Goal: Information Seeking & Learning: Compare options

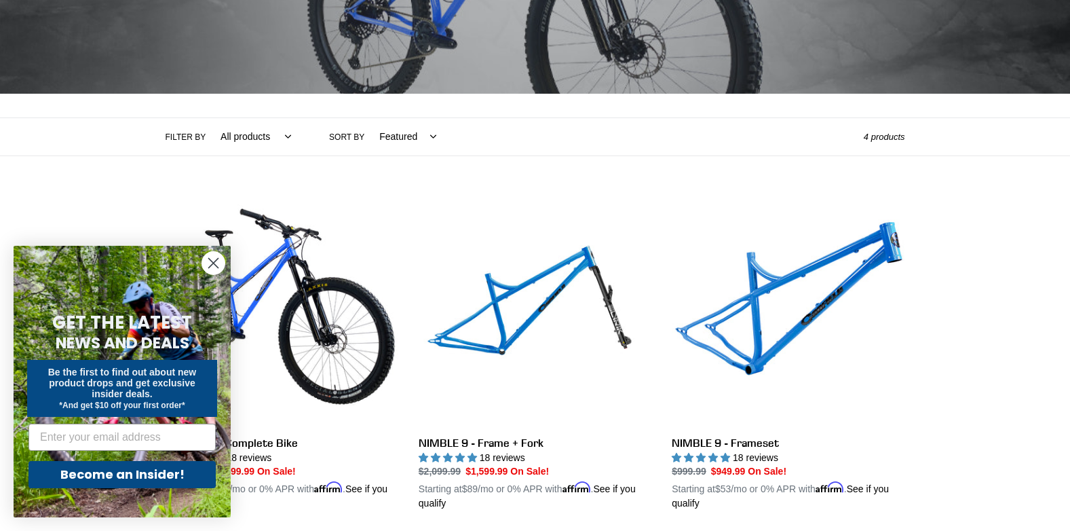
click at [210, 263] on circle "Close dialog" at bounding box center [213, 263] width 22 height 22
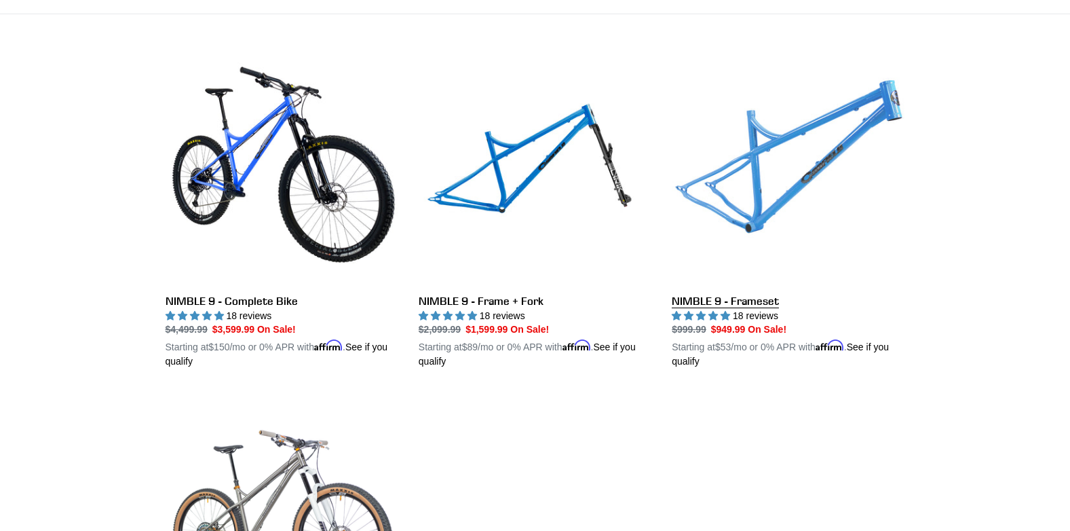
scroll to position [339, 0]
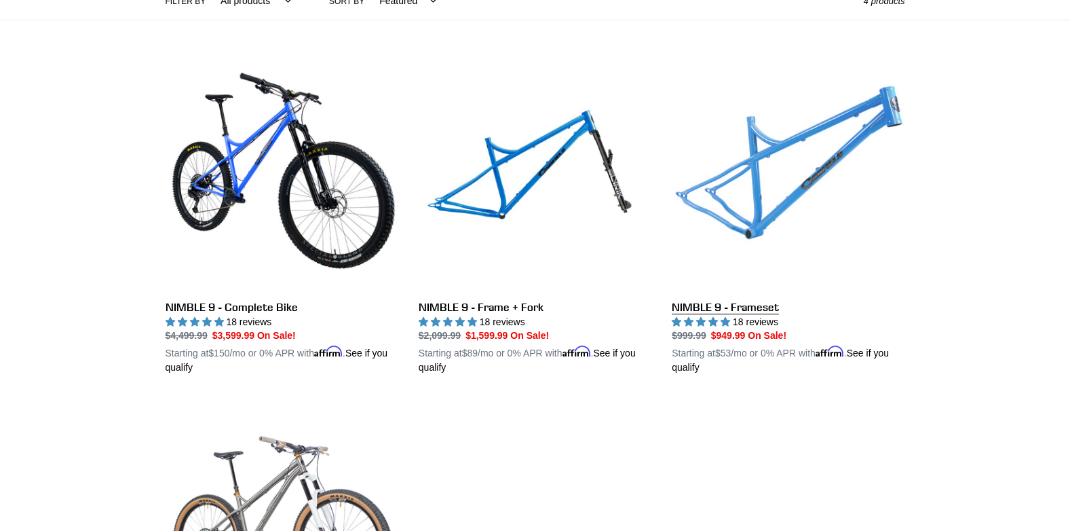
click at [738, 308] on link "NIMBLE 9 - Frameset" at bounding box center [788, 217] width 233 height 318
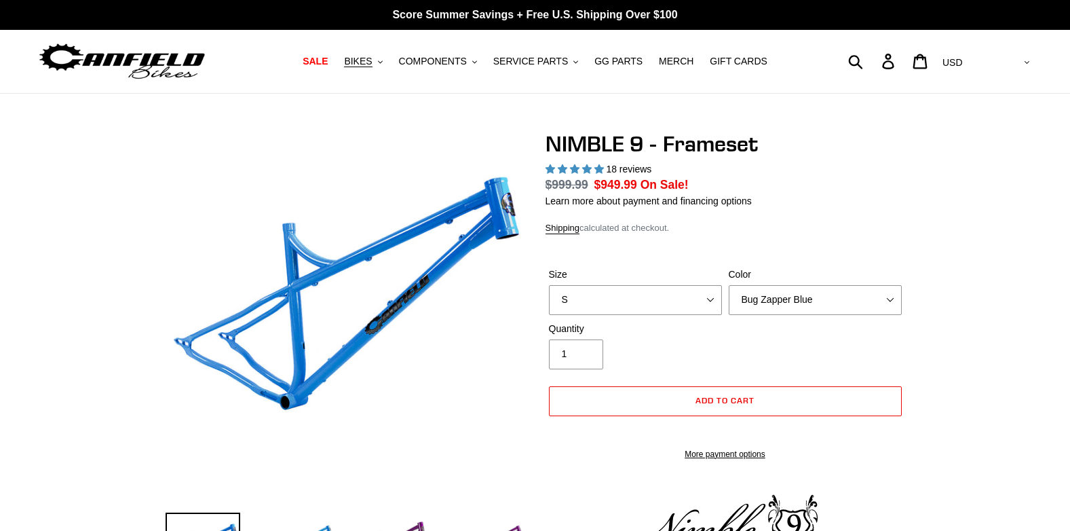
select select "highest-rating"
click at [679, 300] on select "S M L XL" at bounding box center [635, 300] width 173 height 30
select select "M"
click at [549, 285] on select "S M L XL" at bounding box center [635, 300] width 173 height 30
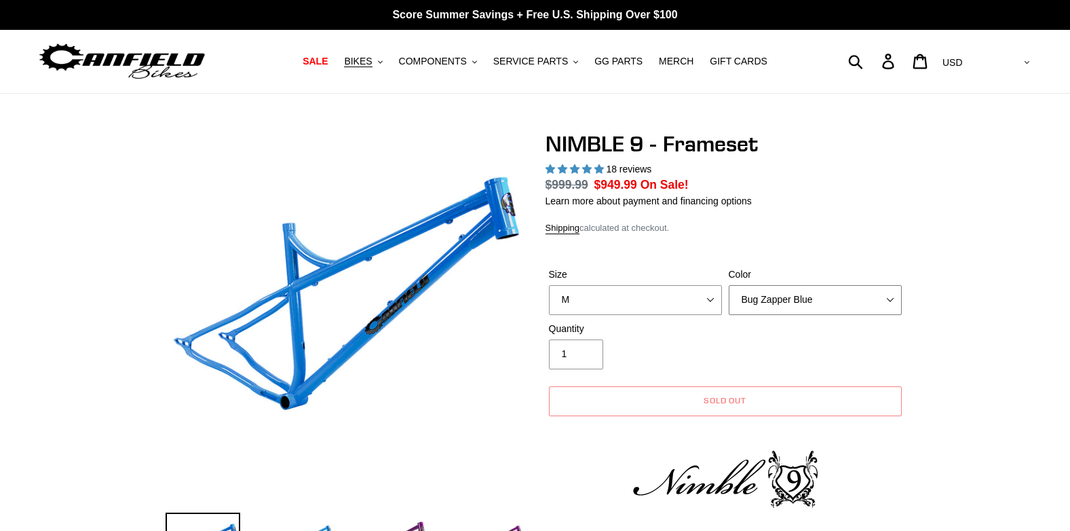
click at [784, 303] on select "Bug Zapper Blue Purple Haze -Sold Out Galaxy Black" at bounding box center [815, 300] width 173 height 30
click at [729, 285] on select "Bug Zapper Blue Purple Haze -Sold Out Galaxy Black" at bounding box center [815, 300] width 173 height 30
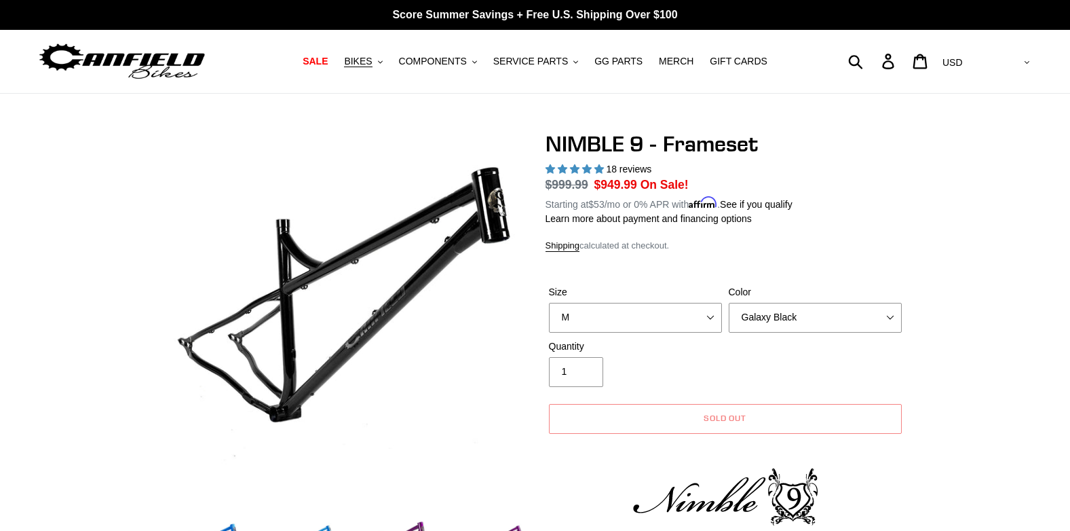
click at [780, 292] on label "Color" at bounding box center [815, 292] width 173 height 14
click at [780, 303] on select "Bug Zapper Blue Purple Haze -Sold Out Galaxy Black" at bounding box center [815, 318] width 173 height 30
click at [780, 313] on select "Bug Zapper Blue Purple Haze -Sold Out Galaxy Black" at bounding box center [815, 318] width 173 height 30
click at [729, 303] on select "Bug Zapper Blue Purple Haze -Sold Out Galaxy Black" at bounding box center [815, 318] width 173 height 30
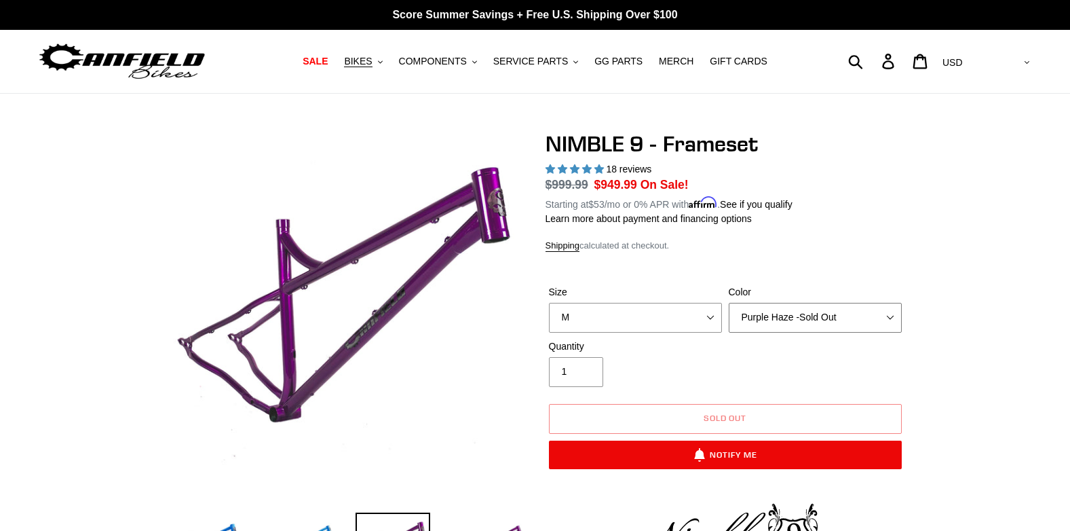
click at [877, 319] on select "Bug Zapper Blue Purple Haze -Sold Out Galaxy Black" at bounding box center [815, 318] width 173 height 30
click at [729, 303] on select "Bug Zapper Blue Purple Haze -Sold Out Galaxy Black" at bounding box center [815, 318] width 173 height 30
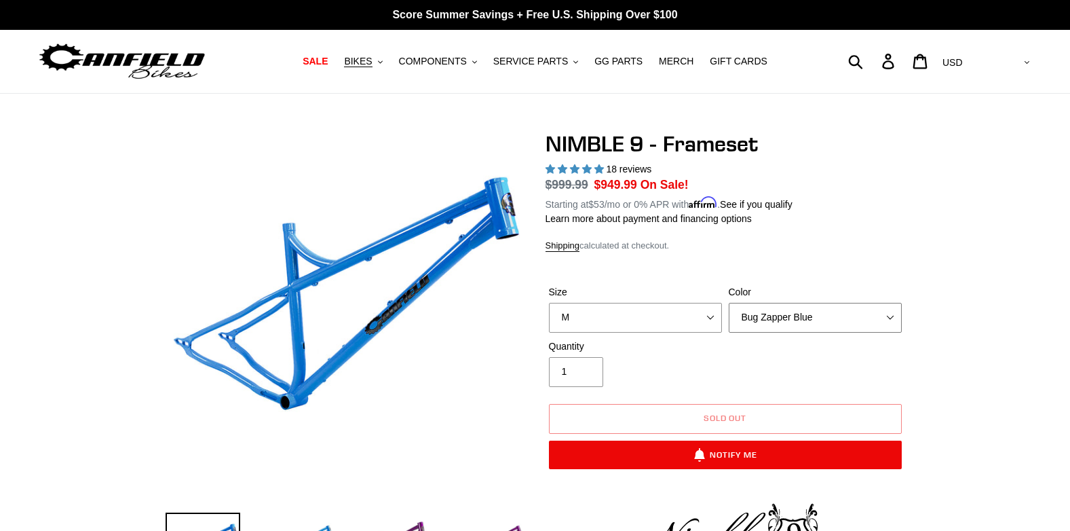
click at [884, 314] on select "Bug Zapper Blue Purple Haze -Sold Out Galaxy Black" at bounding box center [815, 318] width 173 height 30
select select "Galaxy Black"
click at [729, 303] on select "Bug Zapper Blue Purple Haze -Sold Out Galaxy Black" at bounding box center [815, 318] width 173 height 30
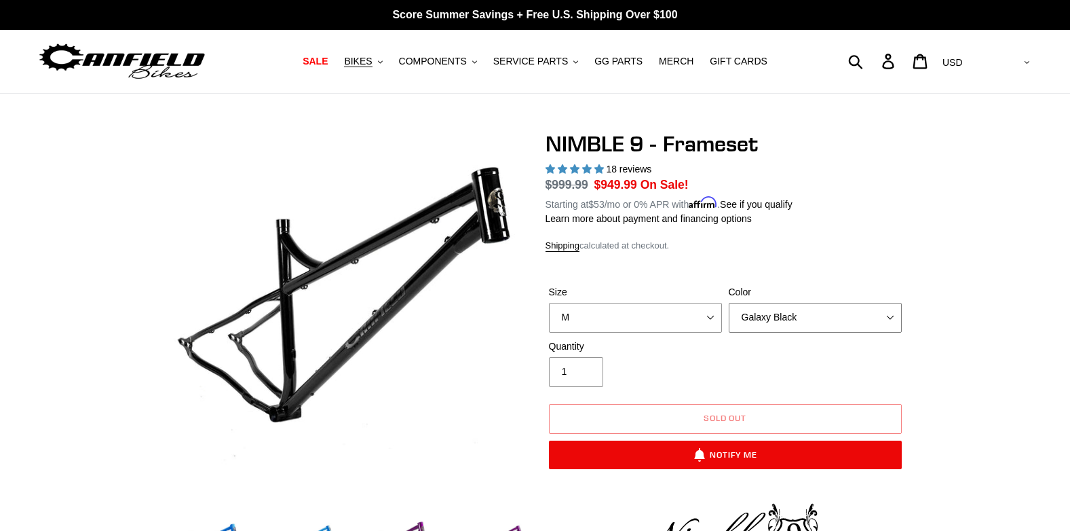
click at [843, 313] on select "Bug Zapper Blue Purple Haze -Sold Out Galaxy Black" at bounding box center [815, 318] width 173 height 30
click at [898, 243] on div "Shipping calculated at checkout." at bounding box center [725, 246] width 360 height 14
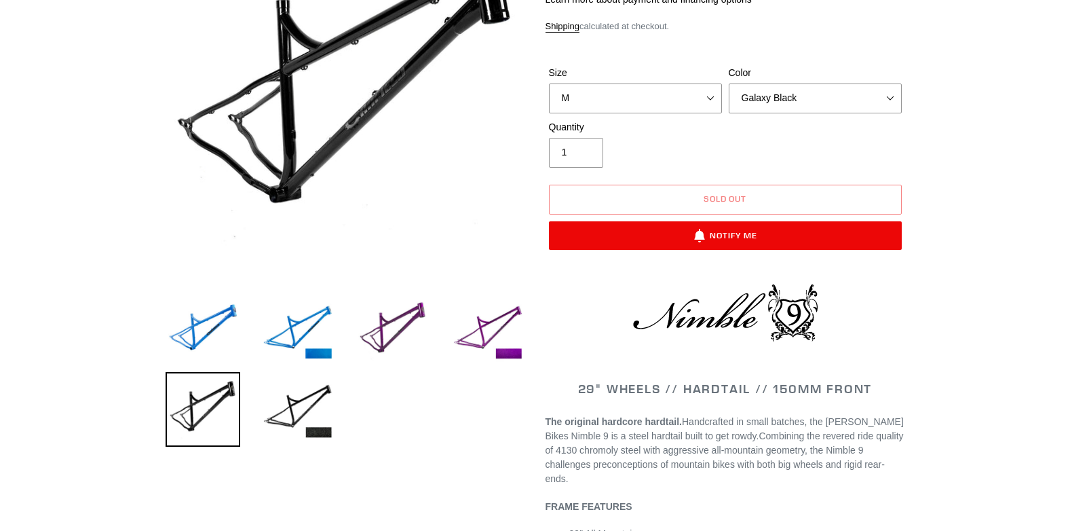
scroll to position [271, 0]
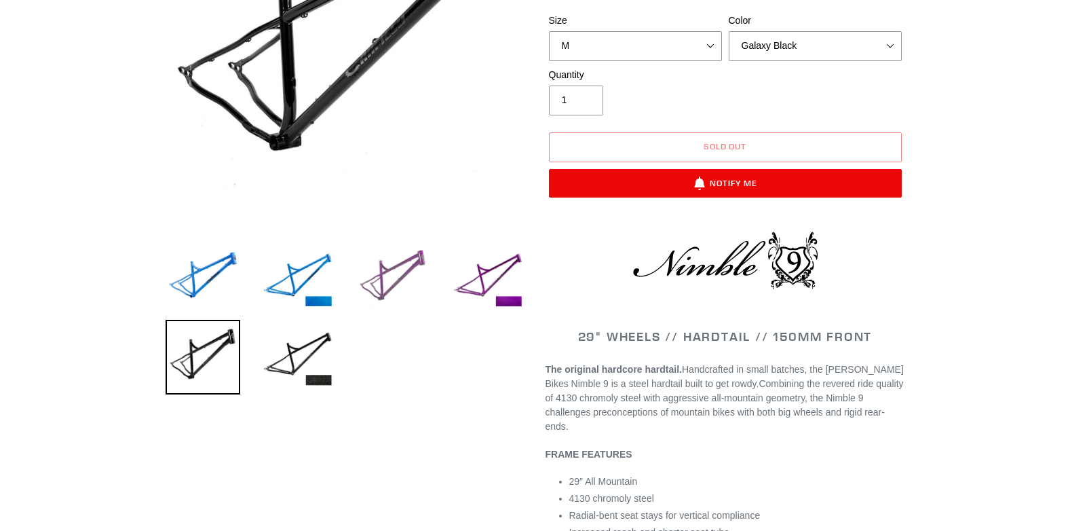
click at [398, 267] on img at bounding box center [393, 278] width 75 height 75
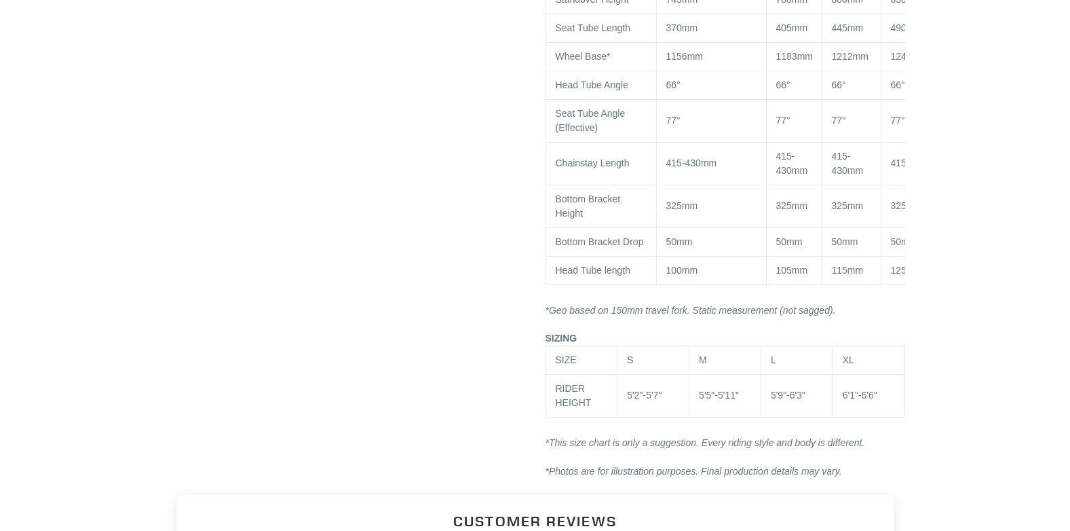
scroll to position [1289, 0]
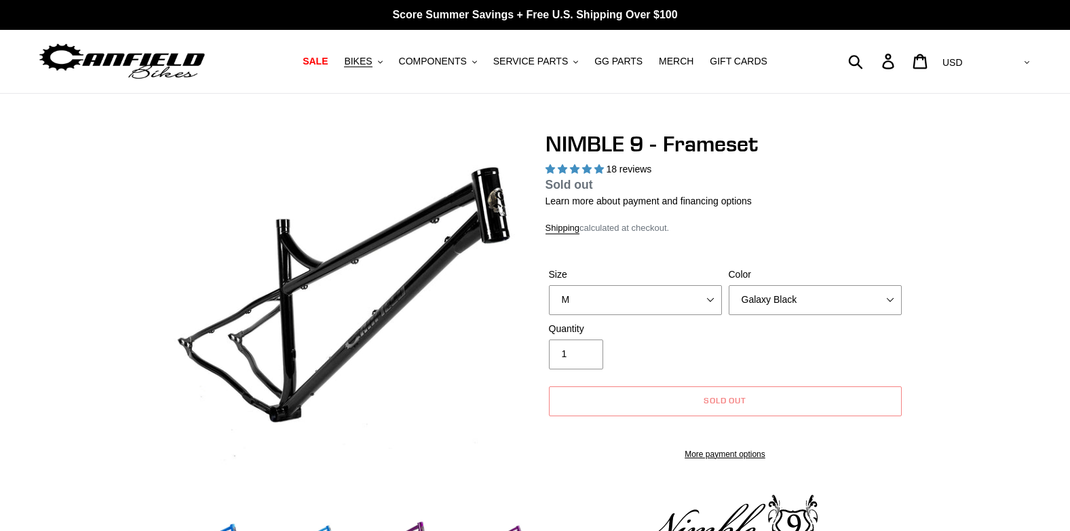
select select "highest-rating"
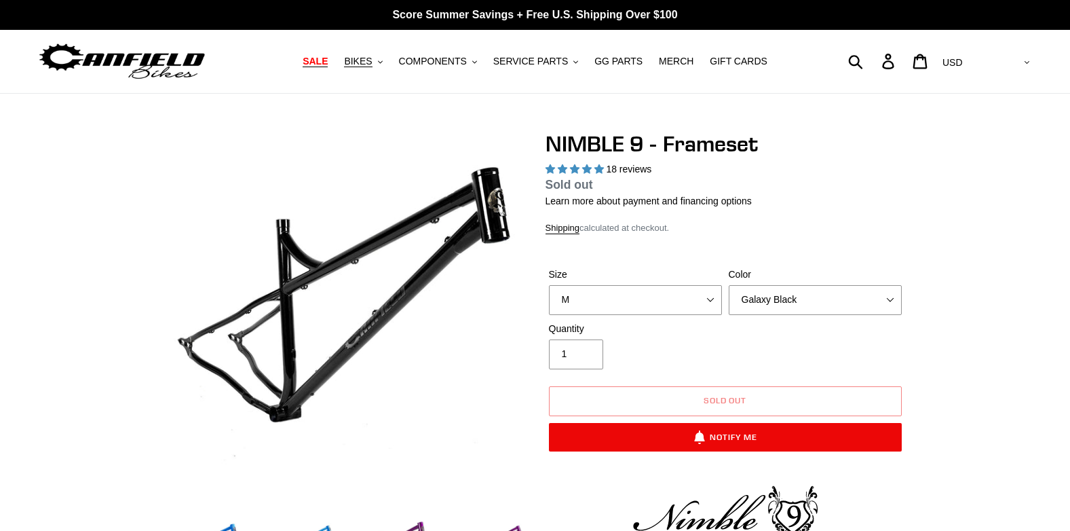
click at [328, 60] on span "SALE" at bounding box center [315, 62] width 25 height 12
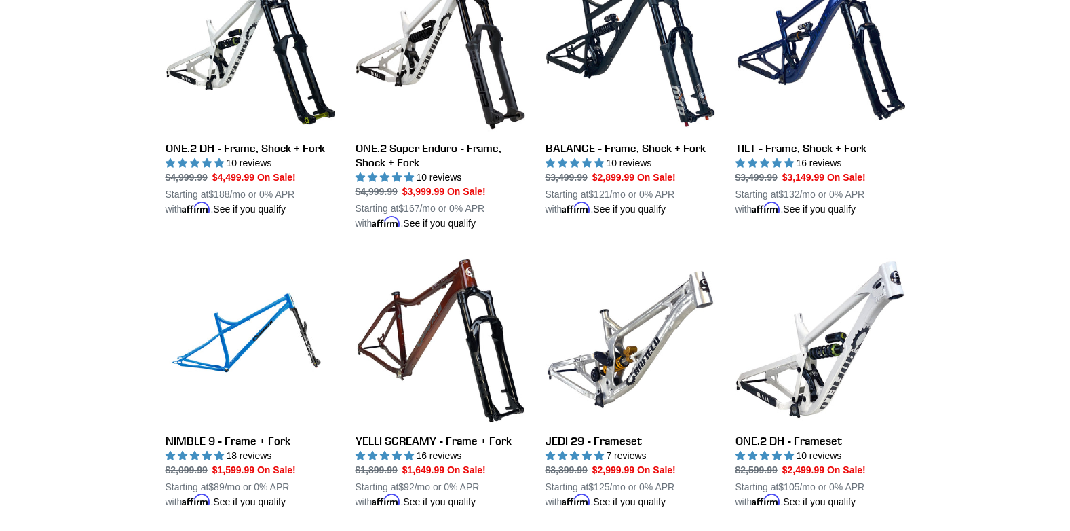
scroll to position [1560, 0]
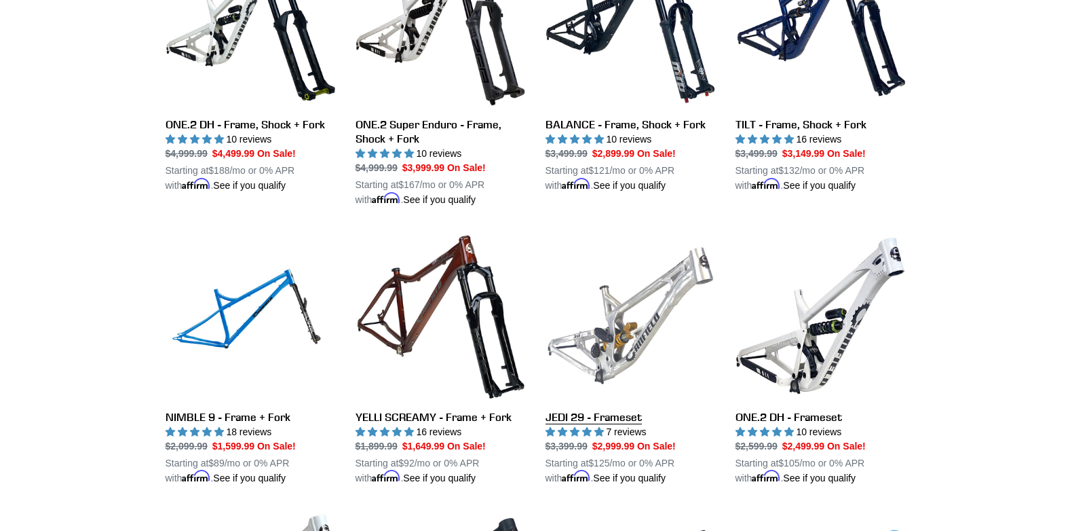
click at [605, 359] on link "JEDI 29 - Frameset" at bounding box center [630, 358] width 170 height 254
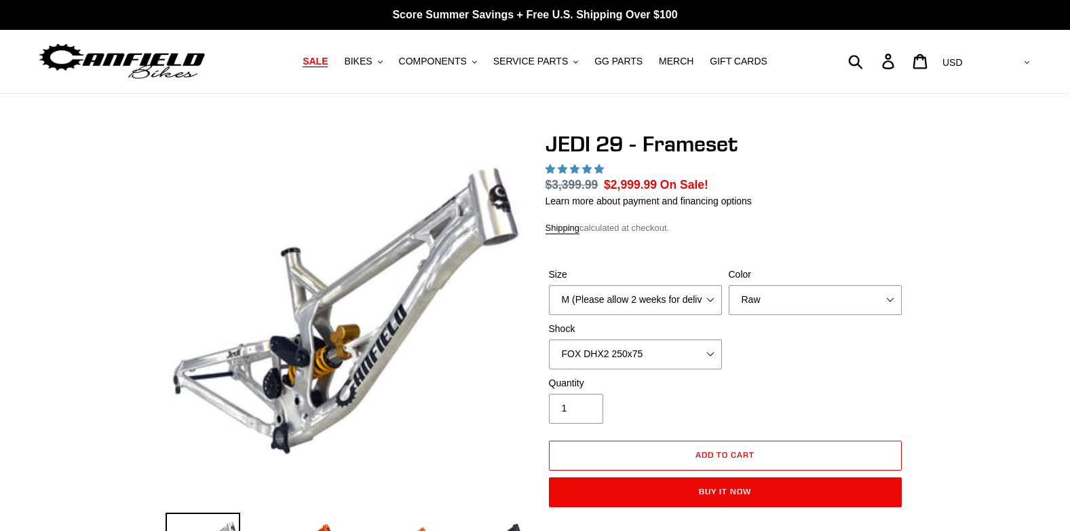
select select "highest-rating"
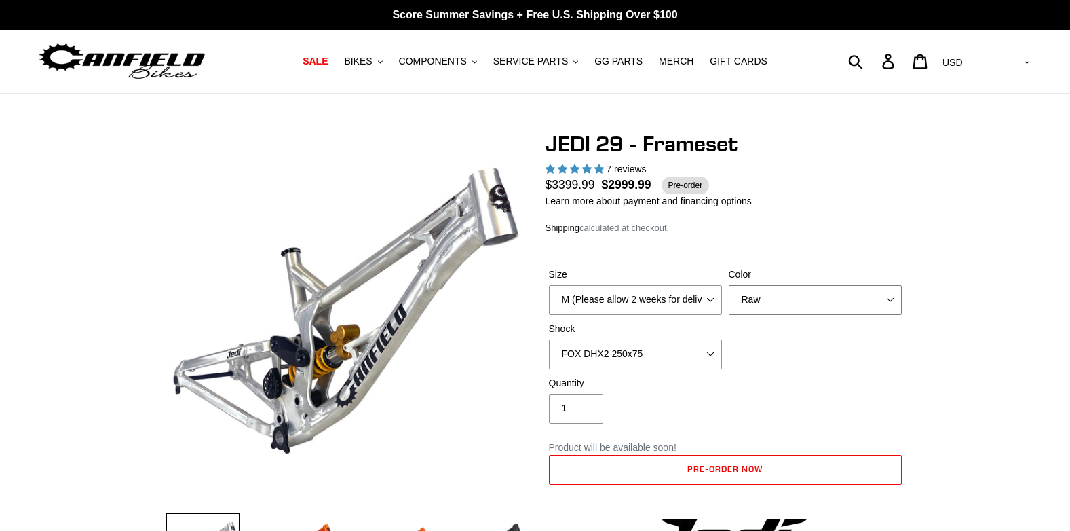
click at [761, 307] on select "Orange Raw Stealth Black" at bounding box center [815, 300] width 173 height 30
click at [729, 285] on select "Orange Raw Stealth Black" at bounding box center [815, 300] width 173 height 30
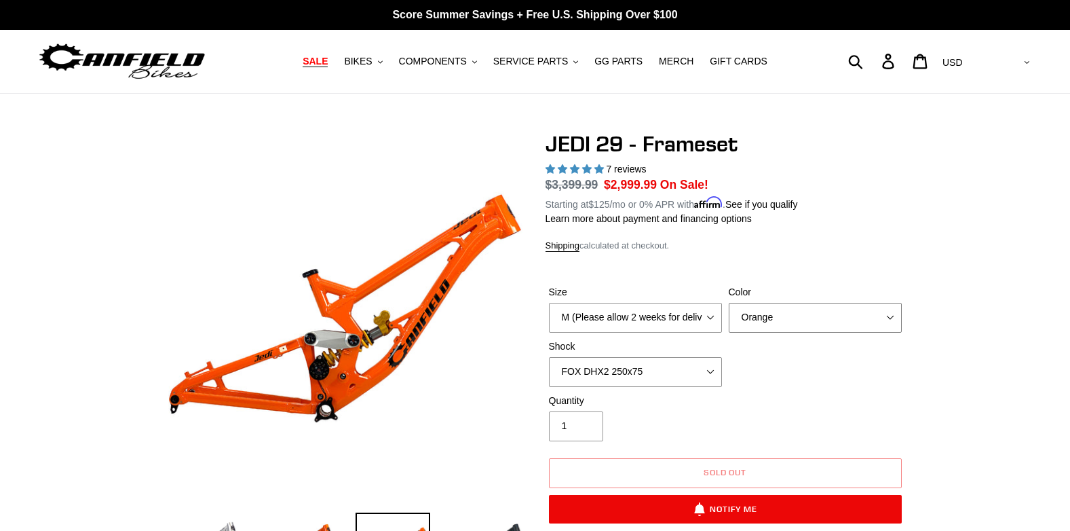
click at [780, 306] on select "Orange Raw Stealth Black" at bounding box center [815, 318] width 173 height 30
click at [729, 303] on select "Orange Raw Stealth Black" at bounding box center [815, 318] width 173 height 30
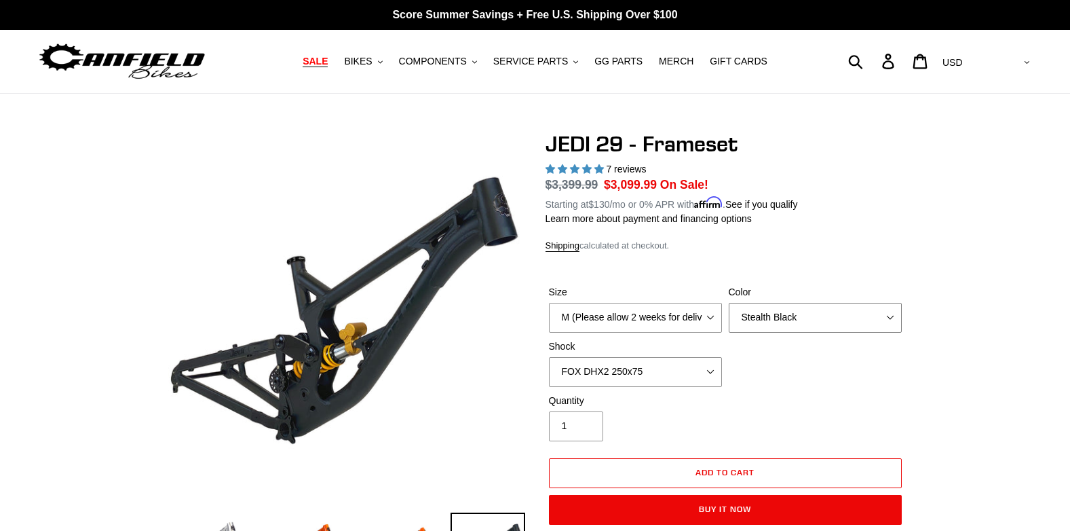
click at [785, 318] on select "Orange Raw Stealth Black" at bounding box center [815, 318] width 173 height 30
select select "Raw"
click at [729, 303] on select "Orange Raw Stealth Black" at bounding box center [815, 318] width 173 height 30
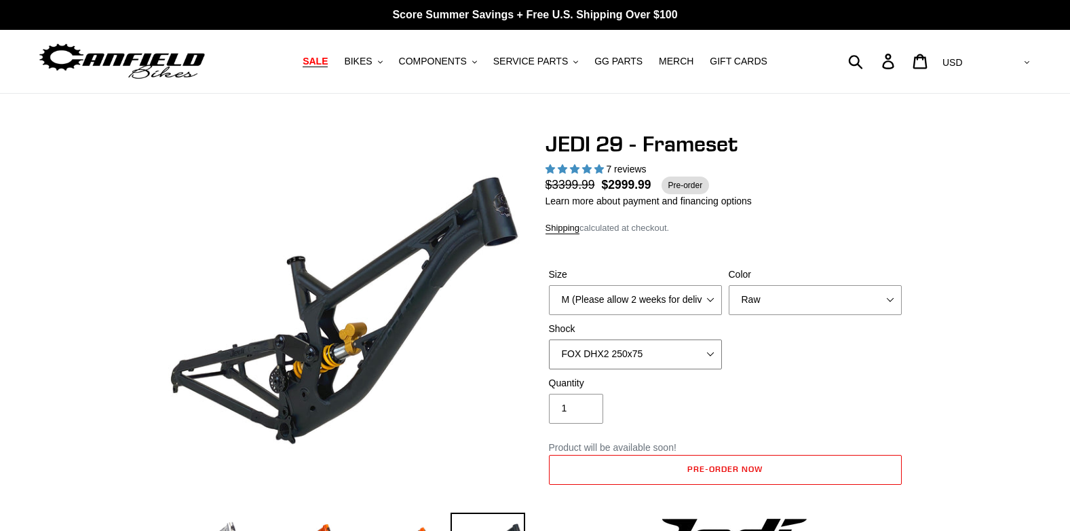
click at [668, 345] on select "No Shock FOX DHX2 250x75 RockShox Vivid Ultimate DH 250x75 EXT e-Storia LOX V3" at bounding box center [635, 354] width 173 height 30
select select "RockShox Vivid Ultimate DH 250x75"
click at [549, 339] on select "No Shock FOX DHX2 250x75 RockShox Vivid Ultimate DH 250x75 EXT e-Storia LOX V3" at bounding box center [635, 354] width 173 height 30
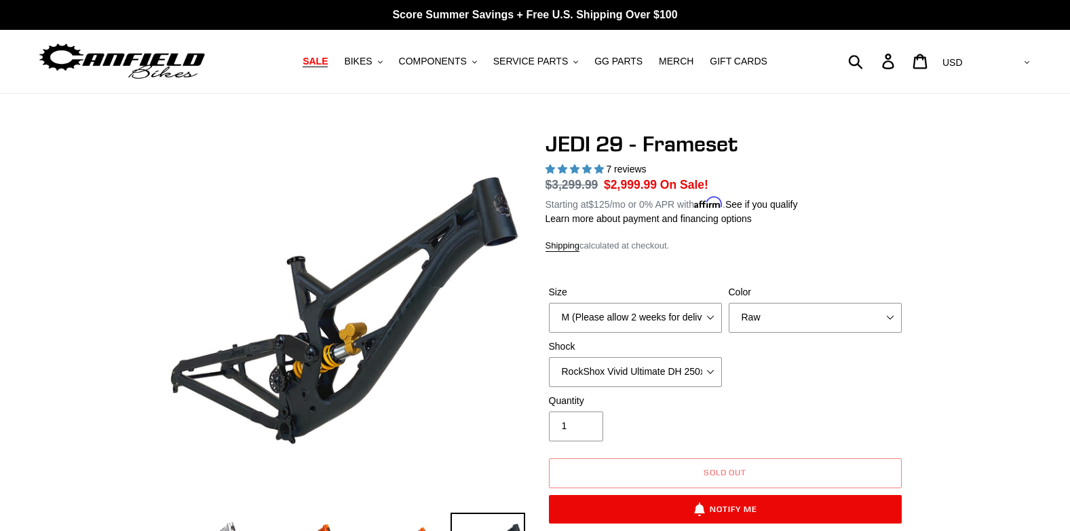
click at [802, 390] on div "Size M (Please allow 2 weeks for delivery) L (Please allow 2 weeks for delivery…" at bounding box center [725, 339] width 360 height 109
click at [783, 311] on select "Orange Raw Stealth Black" at bounding box center [815, 318] width 173 height 30
click at [729, 303] on select "Orange Raw Stealth Black" at bounding box center [815, 318] width 173 height 30
click at [788, 303] on select "Orange Raw Stealth Black" at bounding box center [815, 318] width 173 height 30
click at [729, 303] on select "Orange Raw Stealth Black" at bounding box center [815, 318] width 173 height 30
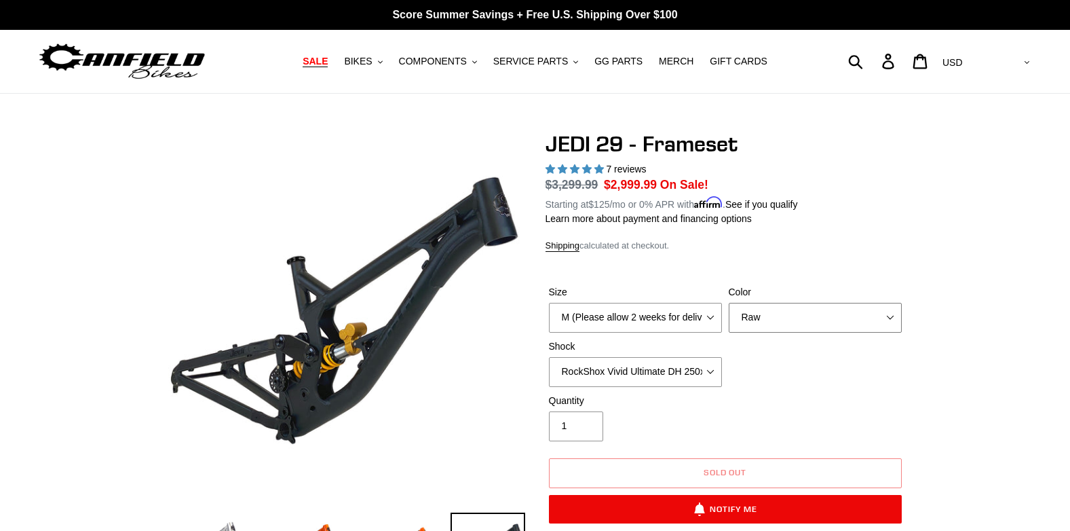
click at [794, 315] on select "Orange Raw Stealth Black" at bounding box center [815, 318] width 173 height 30
select select "Stealth Black"
click at [729, 303] on select "Orange Raw Stealth Black" at bounding box center [815, 318] width 173 height 30
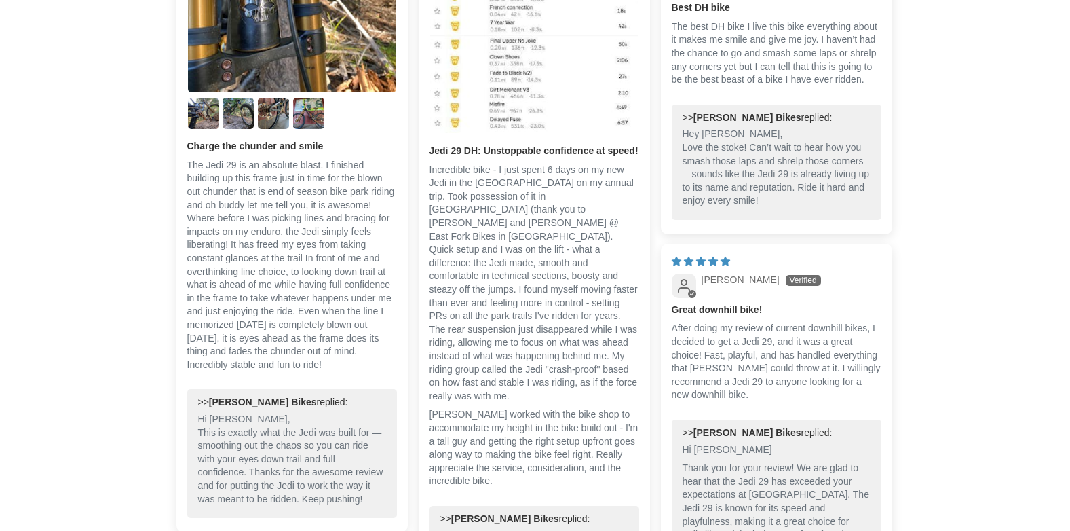
scroll to position [2985, 0]
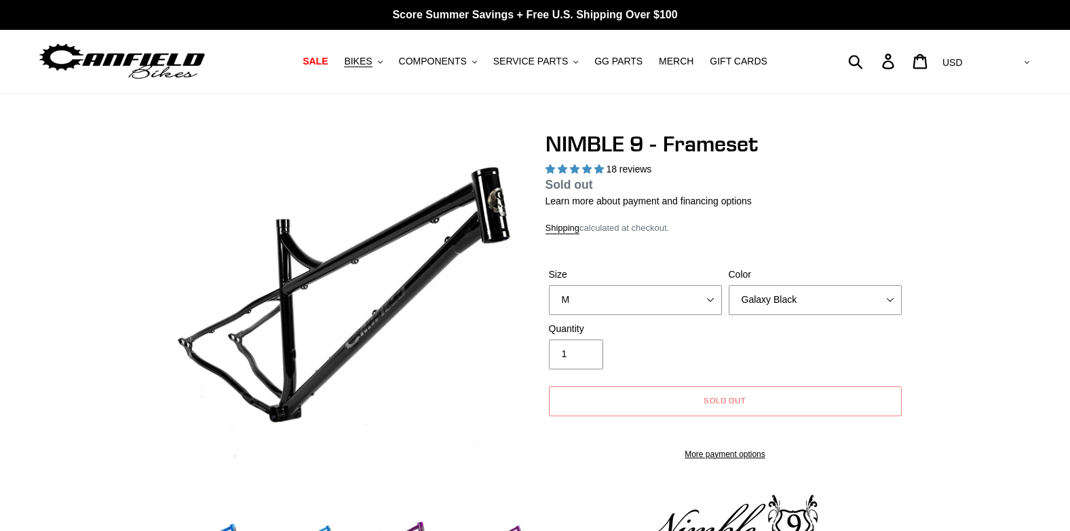
select select "highest-rating"
